Goal: Navigation & Orientation: Find specific page/section

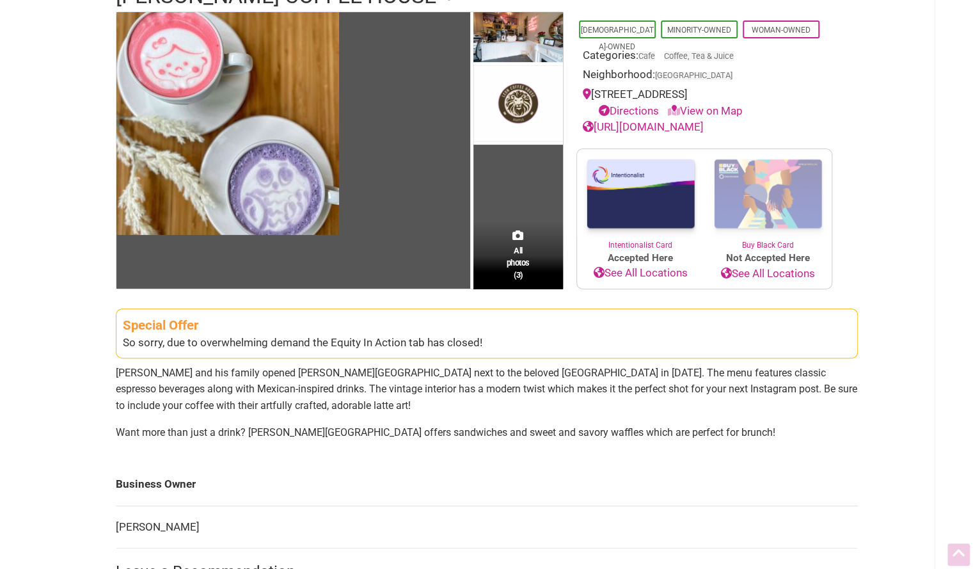
scroll to position [128, 0]
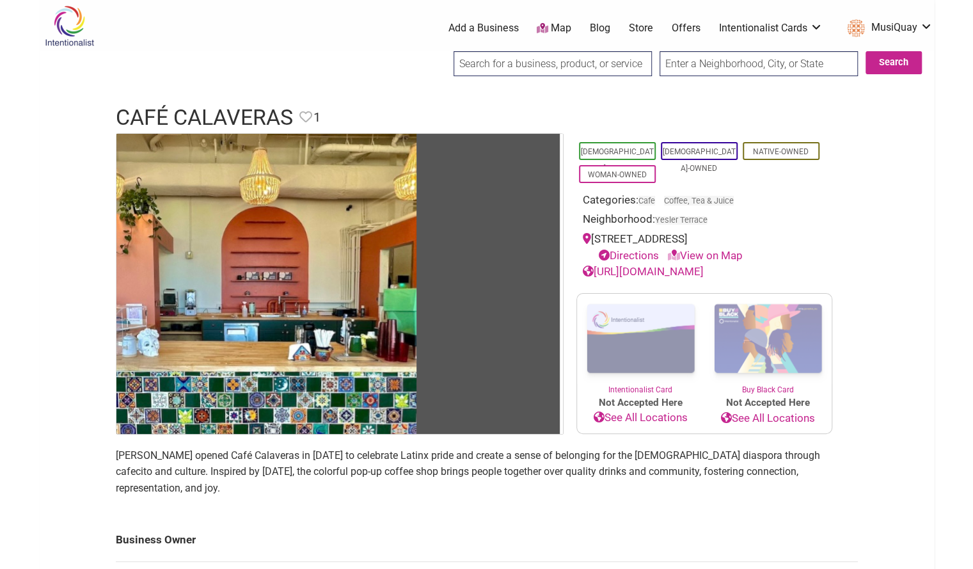
click at [684, 270] on link "[URL][DOMAIN_NAME]" at bounding box center [643, 271] width 121 height 13
click at [718, 257] on link "View on Map" at bounding box center [705, 255] width 75 height 13
click at [718, 252] on link "View on Map" at bounding box center [705, 255] width 75 height 13
click at [716, 254] on link "View on Map" at bounding box center [705, 255] width 75 height 13
click at [642, 254] on link "Directions" at bounding box center [629, 255] width 60 height 13
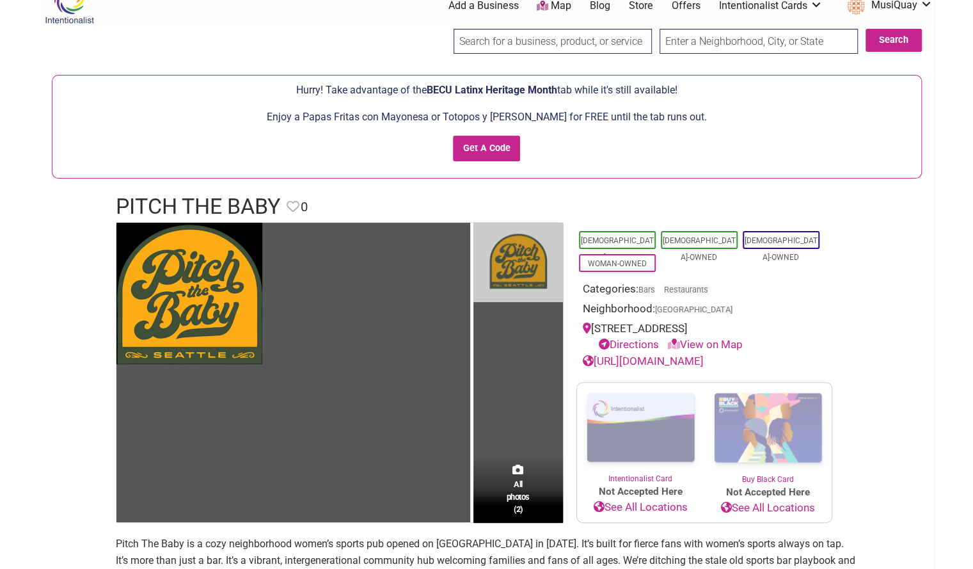
scroll to position [23, 0]
